Goal: Information Seeking & Learning: Understand process/instructions

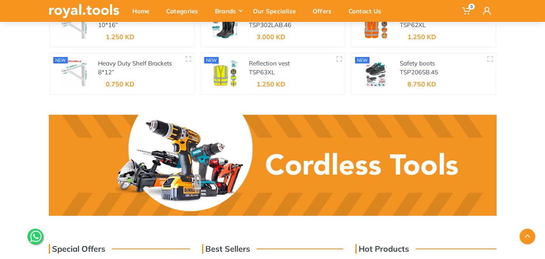
scroll to position [986, 0]
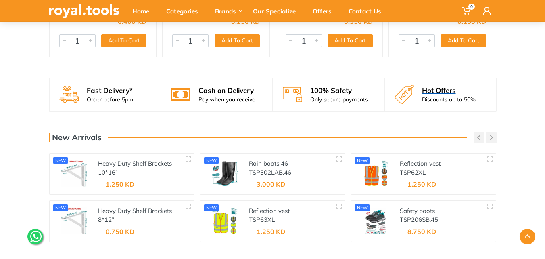
click at [430, 102] on div "Discounts up to 50%" at bounding box center [449, 99] width 54 height 8
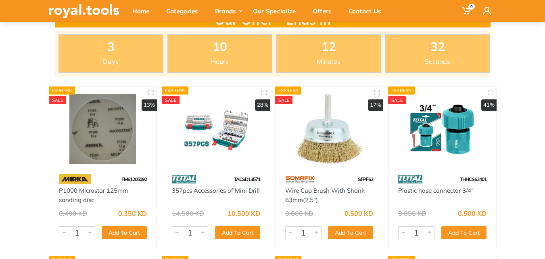
scroll to position [40, 0]
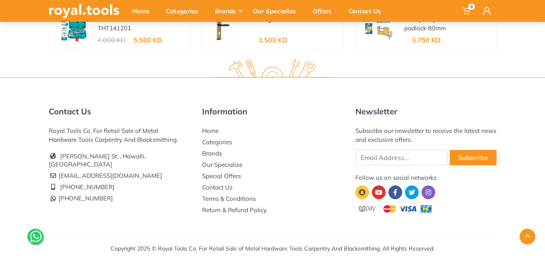
scroll to position [1470, 0]
click at [207, 204] on li "Return & Refund Policy" at bounding box center [272, 209] width 141 height 11
click at [204, 210] on link "Return & Refund Policy" at bounding box center [234, 209] width 65 height 8
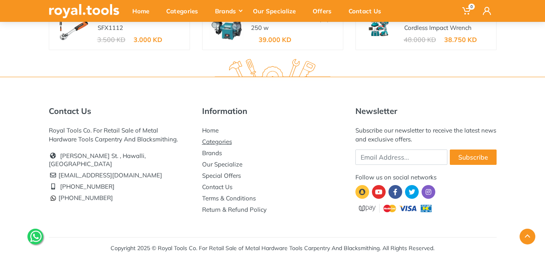
scroll to position [1470, 0]
click at [229, 198] on link "Terms & Conditions" at bounding box center [229, 198] width 54 height 8
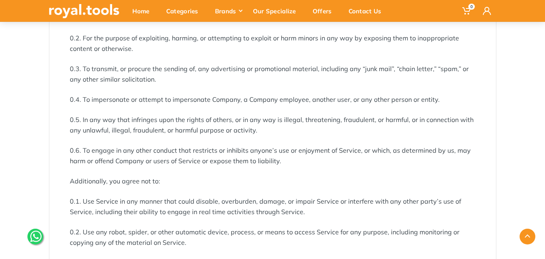
scroll to position [767, 0]
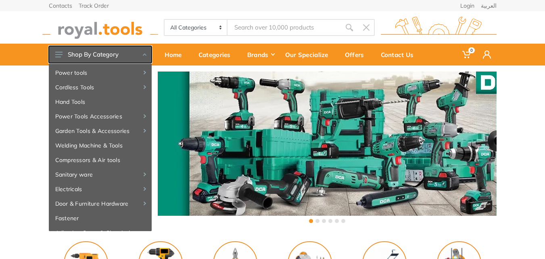
click at [146, 54] on icon at bounding box center [145, 54] width 4 height 2
click at [58, 52] on use at bounding box center [58, 55] width 7 height 6
click at [2, 105] on div "‹ ›" at bounding box center [272, 147] width 545 height 165
click at [0, 124] on div "‹ ›" at bounding box center [272, 147] width 545 height 165
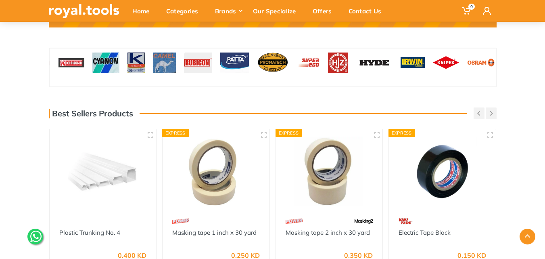
scroll to position [727, 0]
